Goal: Information Seeking & Learning: Learn about a topic

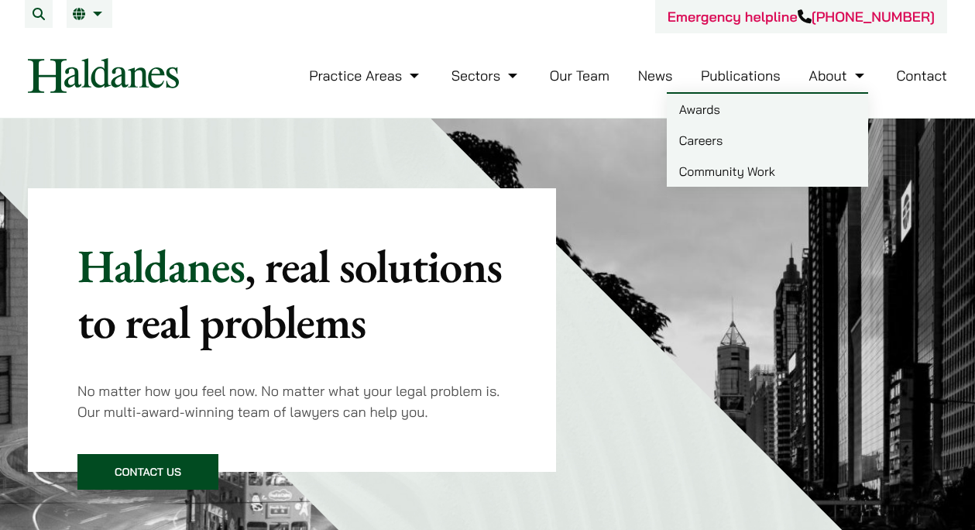
click at [724, 138] on link "Careers" at bounding box center [767, 140] width 201 height 31
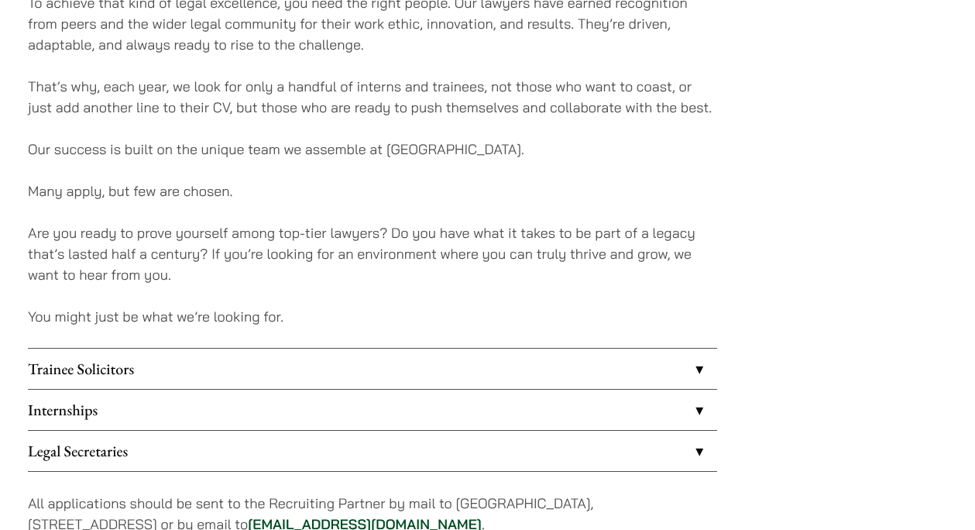
scroll to position [1141, 0]
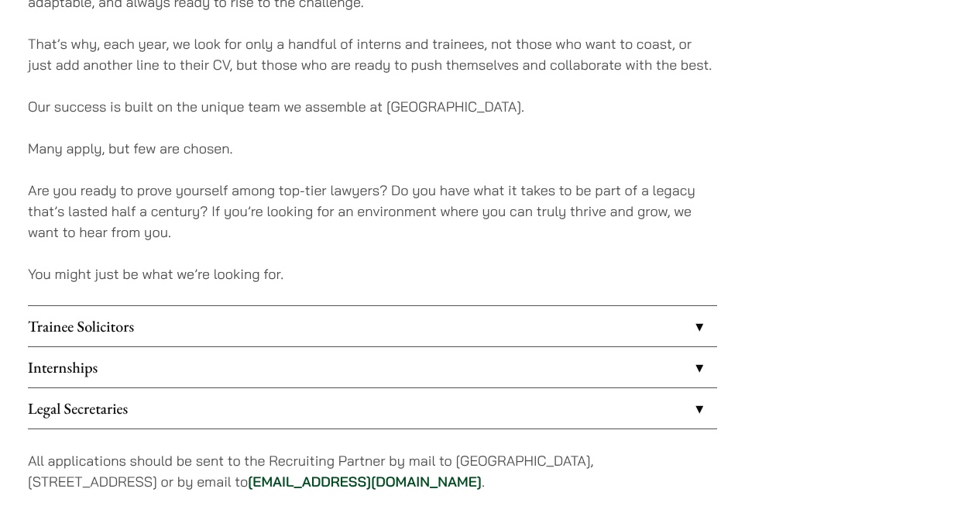
click at [108, 332] on link "Trainee Solicitors" at bounding box center [372, 326] width 689 height 40
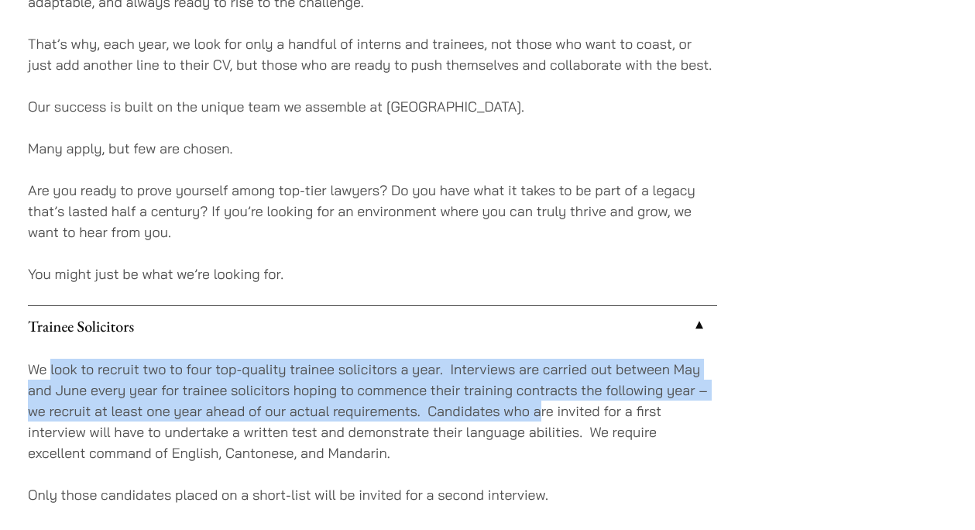
drag, startPoint x: 52, startPoint y: 373, endPoint x: 538, endPoint y: 418, distance: 488.5
click at [538, 418] on p "We look to recruit two to four top-quality trainee solicitors a year. Interview…" at bounding box center [372, 411] width 689 height 105
click at [461, 420] on p "We look to recruit two to four top-quality trainee solicitors a year. Interview…" at bounding box center [372, 411] width 689 height 105
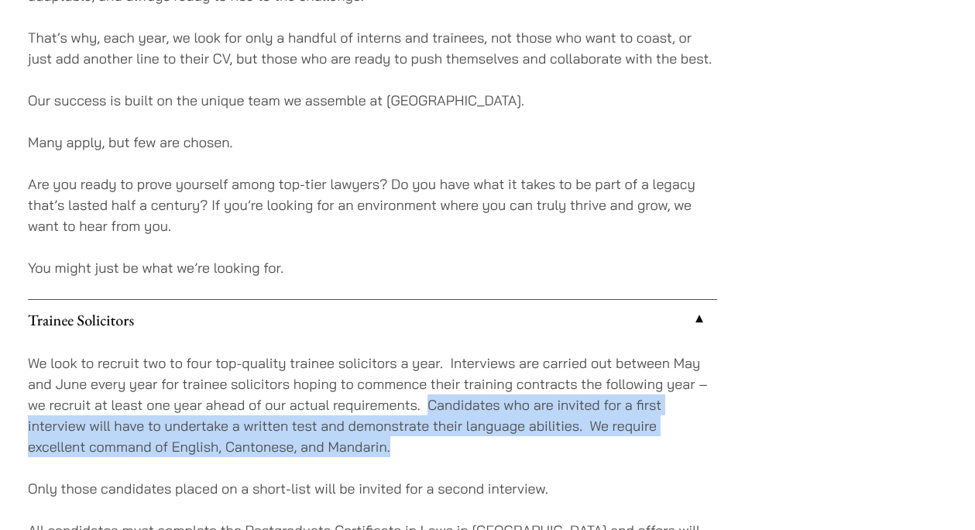
scroll to position [1144, 0]
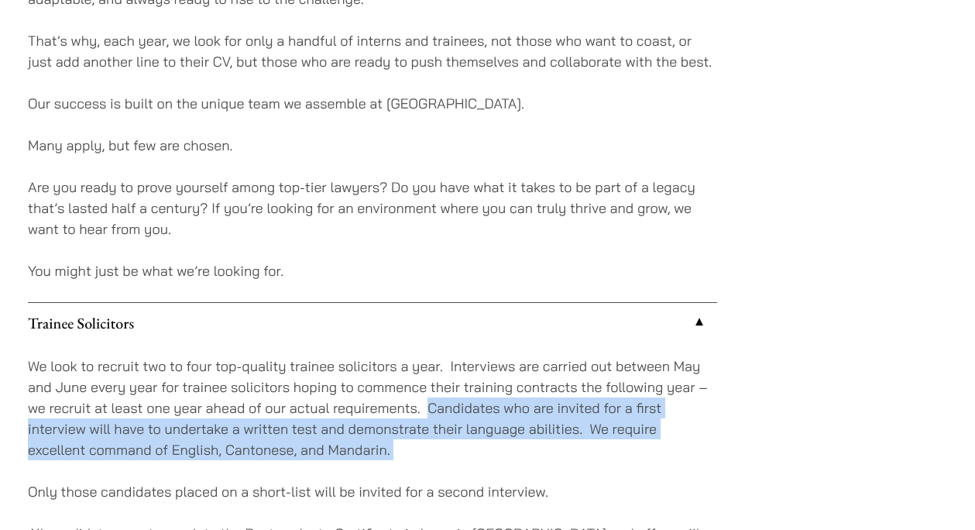
drag, startPoint x: 430, startPoint y: 410, endPoint x: 473, endPoint y: 460, distance: 66.0
click at [473, 460] on div "We look to recruit two to four top-quality trainee solicitors a year. Interview…" at bounding box center [372, 533] width 689 height 380
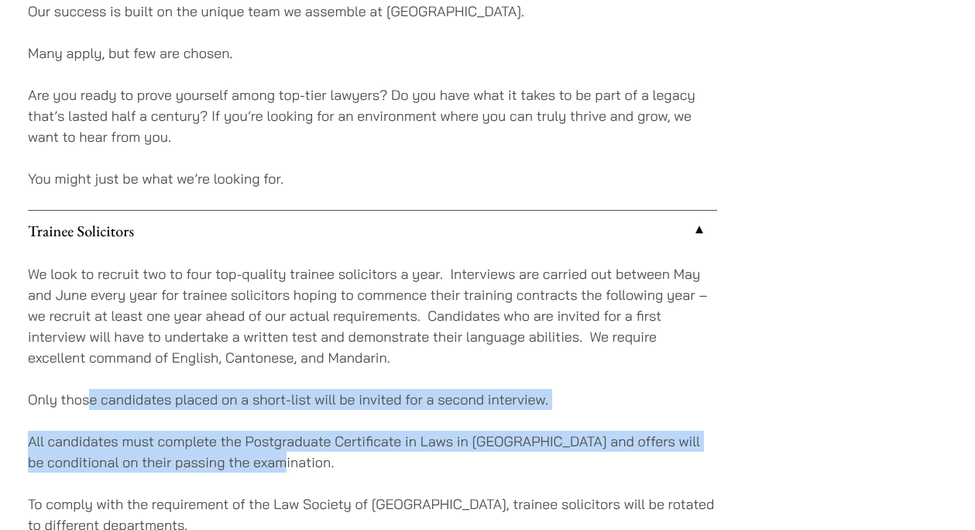
scroll to position [1238, 0]
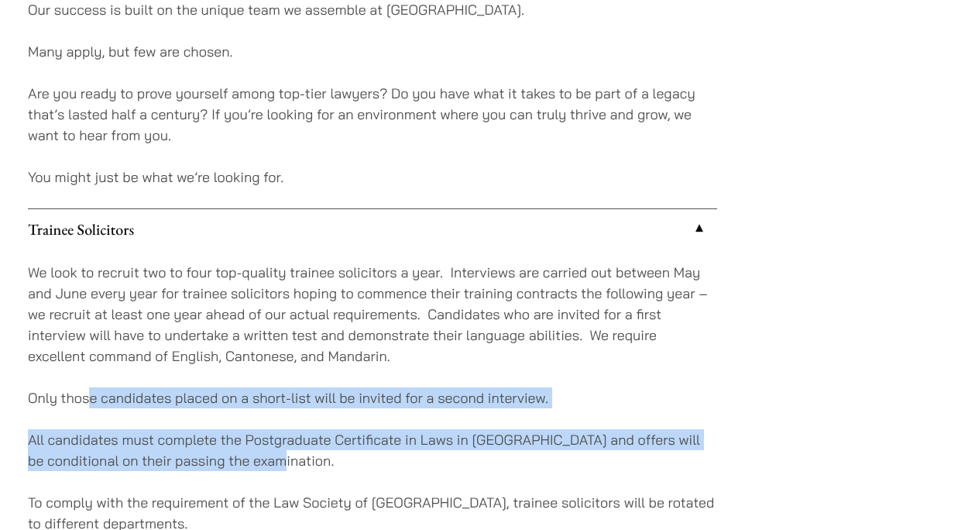
drag, startPoint x: 87, startPoint y: 463, endPoint x: 391, endPoint y: 455, distance: 304.5
click at [391, 455] on div "We look to recruit two to four top-quality trainee solicitors a year. Interview…" at bounding box center [372, 439] width 689 height 380
click at [343, 463] on p "All candidates must complete the Postgraduate Certificate in Laws in Hong Kong …" at bounding box center [372, 450] width 689 height 42
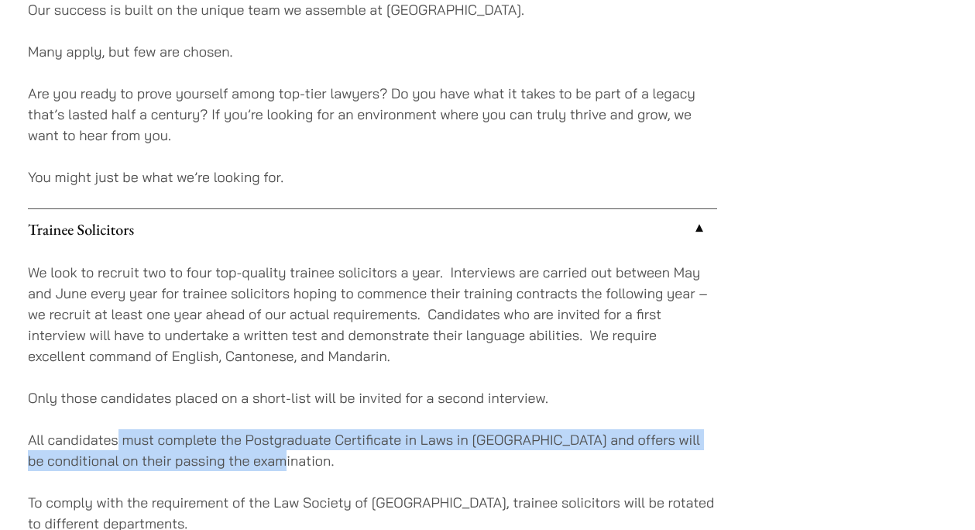
drag, startPoint x: 184, startPoint y: 443, endPoint x: 417, endPoint y: 466, distance: 233.6
click at [417, 466] on p "All candidates must complete the Postgraduate Certificate in Laws in Hong Kong …" at bounding box center [372, 450] width 689 height 42
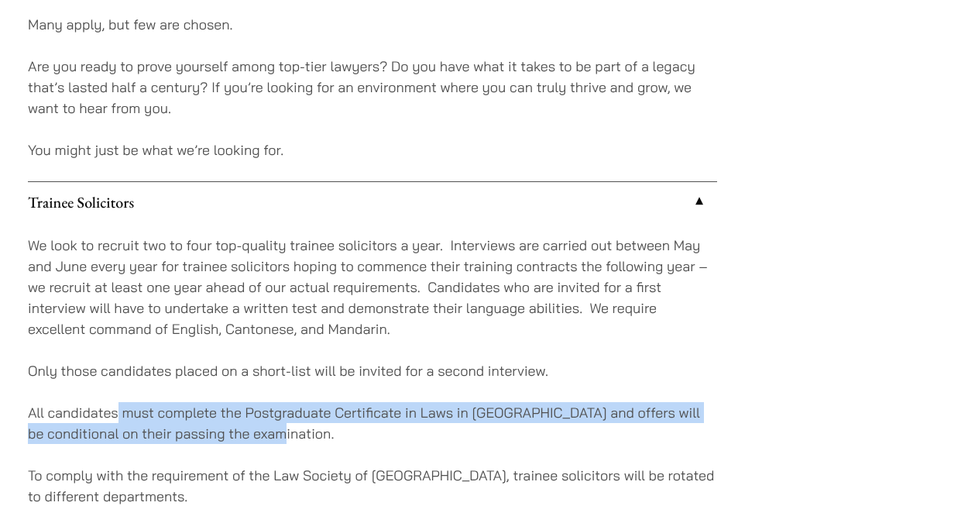
scroll to position [1272, 0]
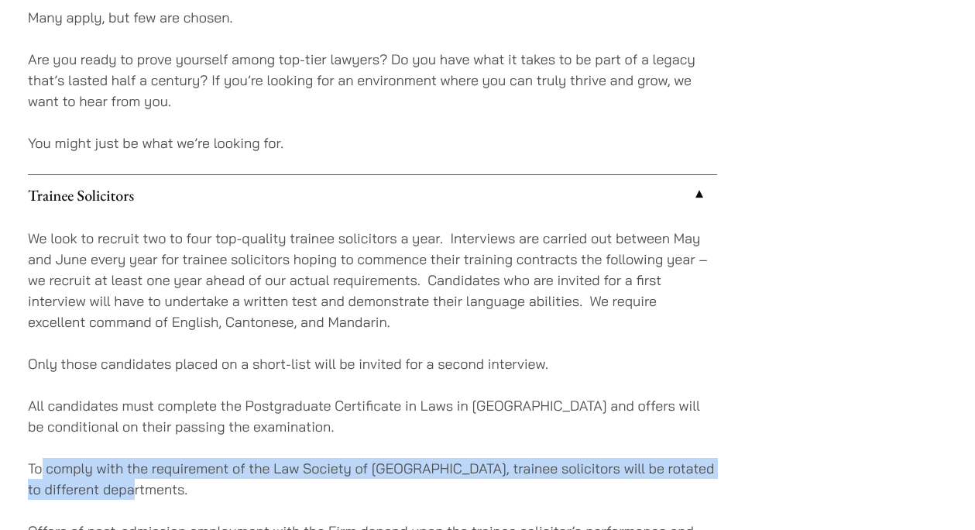
drag, startPoint x: 41, startPoint y: 471, endPoint x: 291, endPoint y: 481, distance: 250.4
click at [291, 481] on p "To comply with the requirement of the Law Society of Hong Kong, trainee solicit…" at bounding box center [372, 479] width 689 height 42
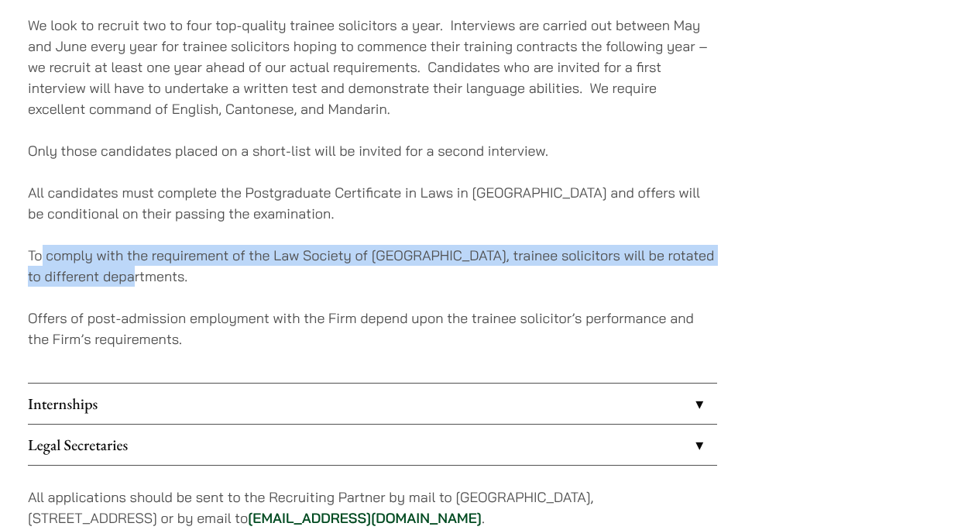
scroll to position [1664, 0]
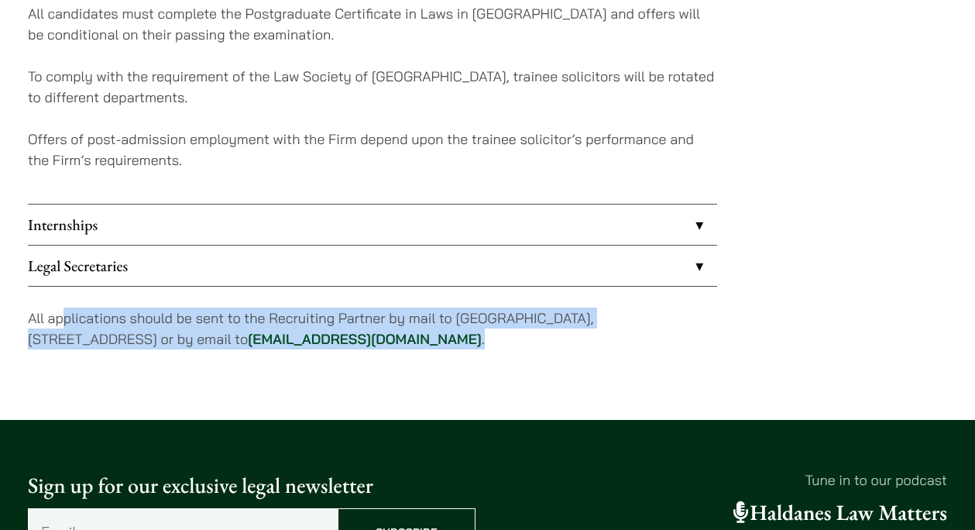
drag, startPoint x: 60, startPoint y: 322, endPoint x: 446, endPoint y: 350, distance: 386.8
click at [464, 345] on p "All applications should be sent to the Recruiting Partner by mail to 7th Floor,…" at bounding box center [372, 329] width 689 height 42
copy p "plications should be sent to the Recruiting Partner by mail to 7th Floor, Rutto…"
